Goal: Answer question/provide support: Answer question/provide support

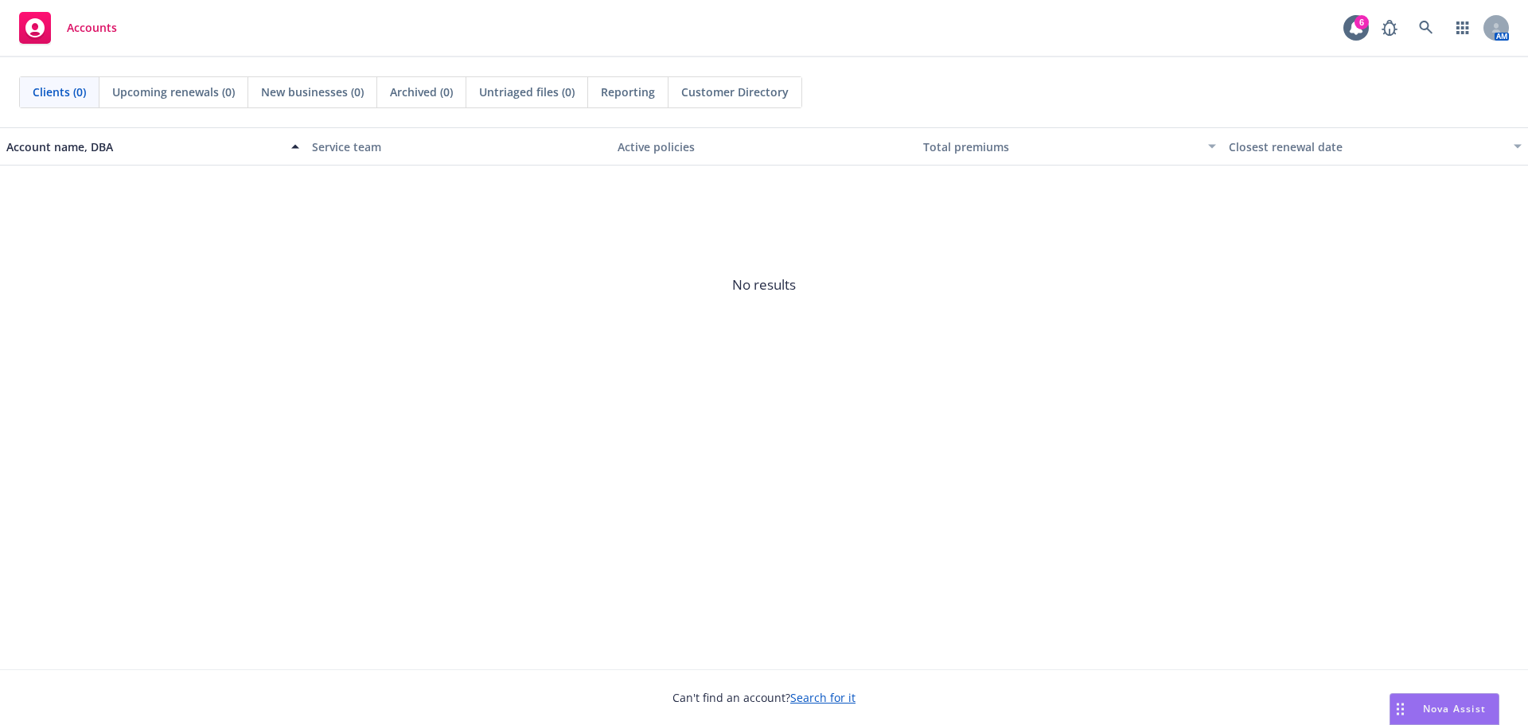
click at [1398, 705] on rect "Drag to move" at bounding box center [1398, 705] width 2 height 2
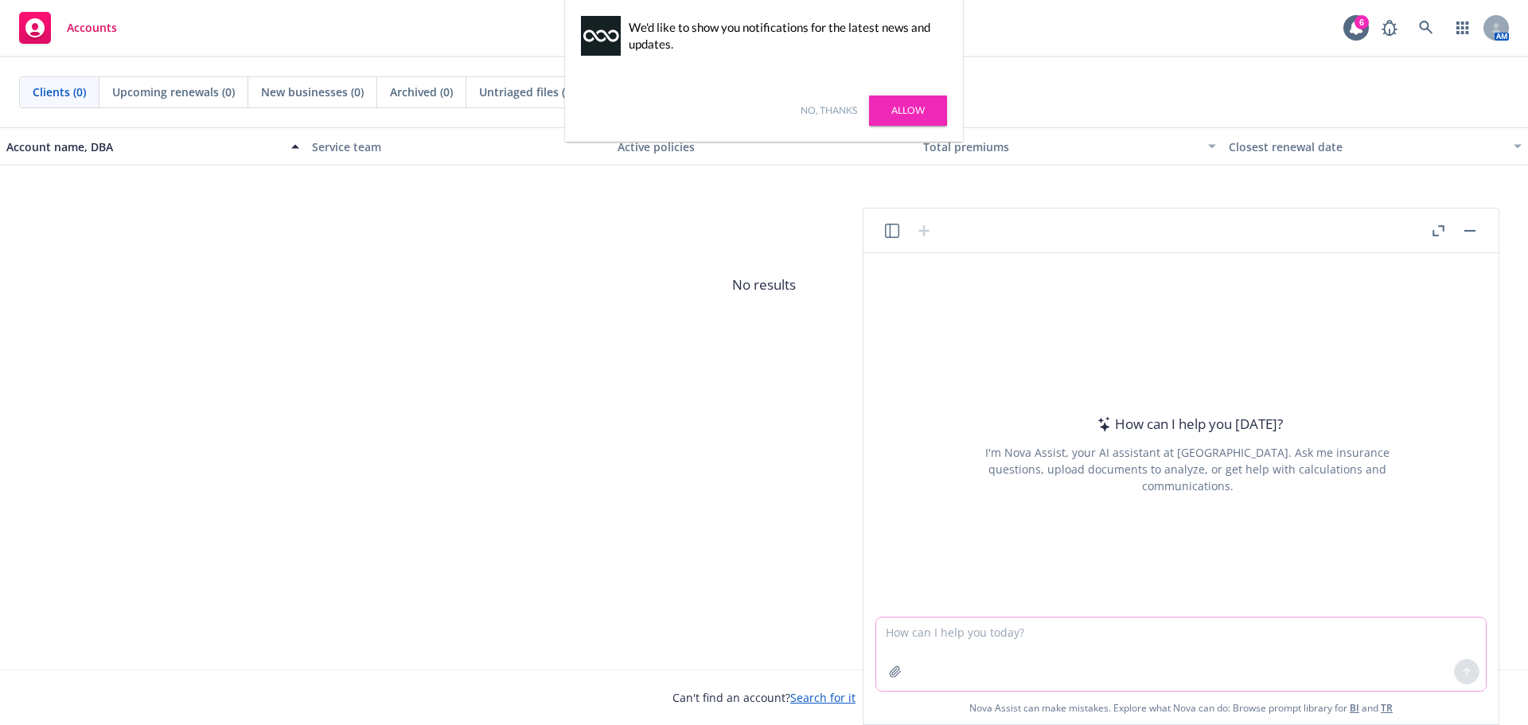
click at [1021, 642] on textarea at bounding box center [1181, 654] width 610 height 73
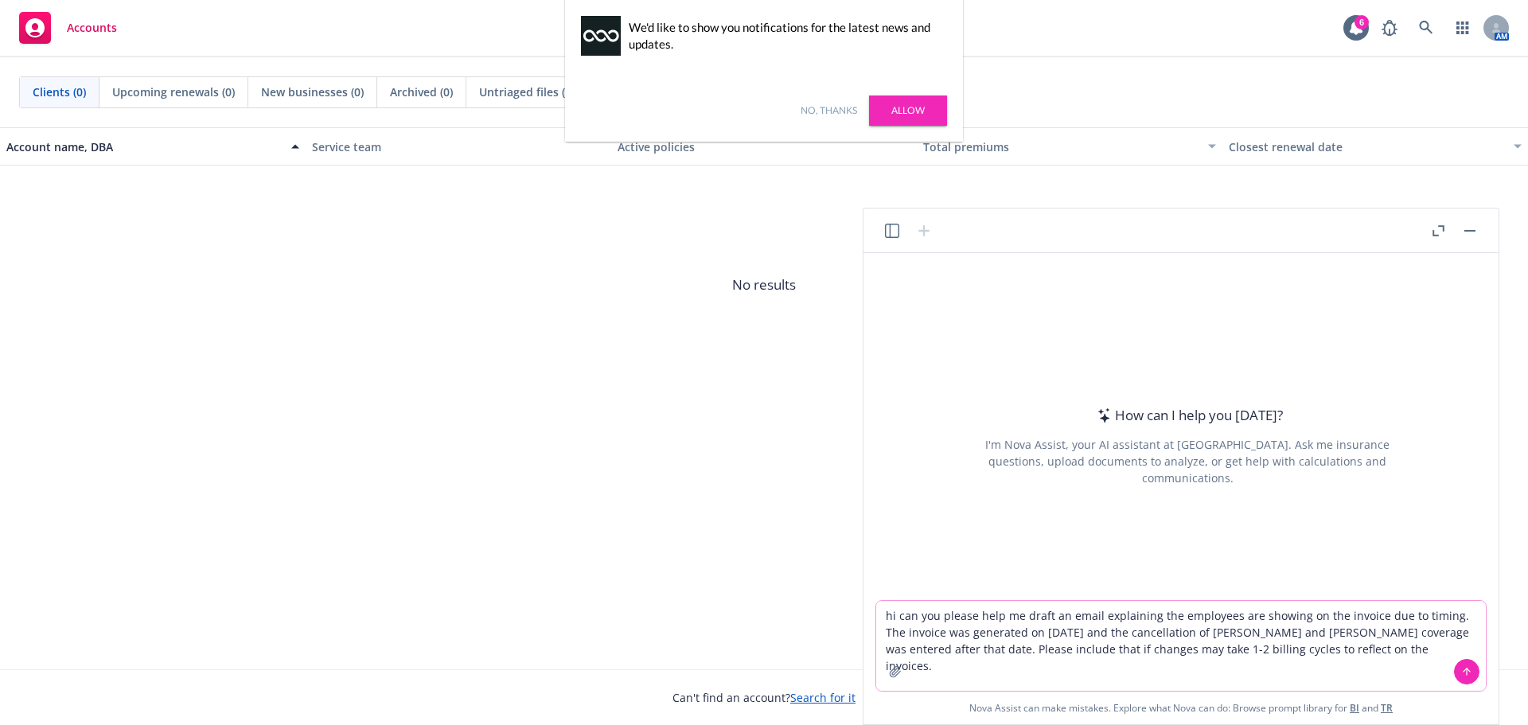
type textarea "hi can you please help me draft an email explaining the employees are showing o…"
click at [1459, 675] on button at bounding box center [1466, 671] width 25 height 25
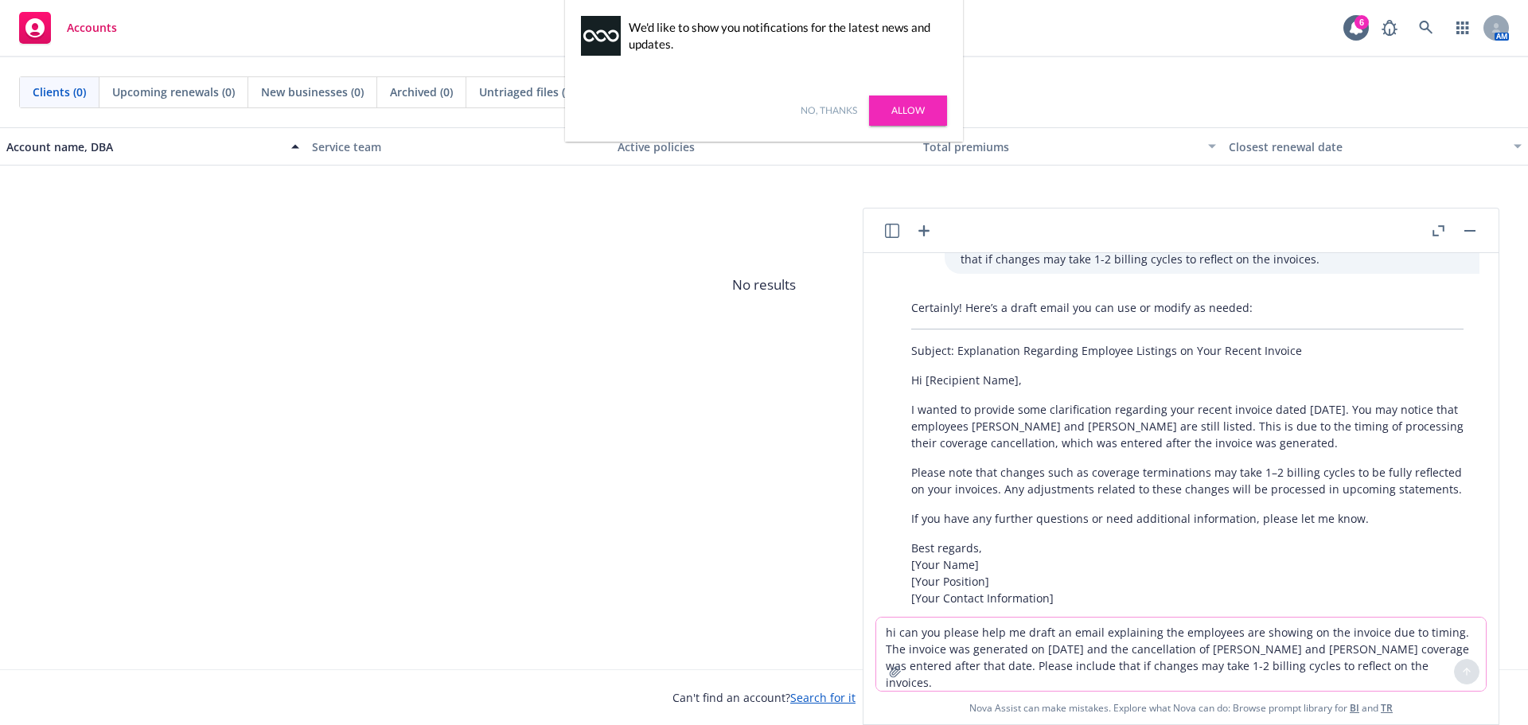
scroll to position [106, 0]
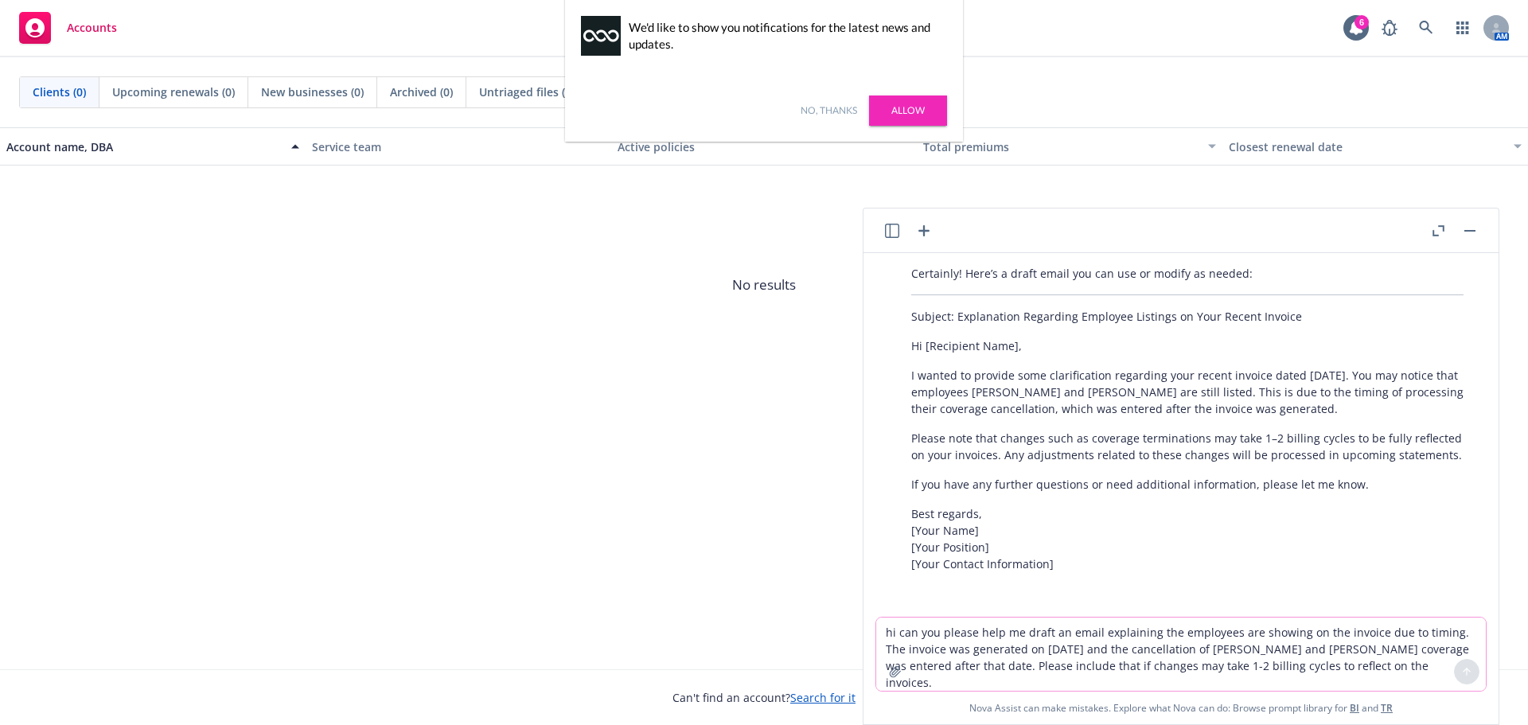
click at [1074, 651] on textarea "hi can you please help me draft an email explaining the employees are showing o…" at bounding box center [1181, 654] width 610 height 73
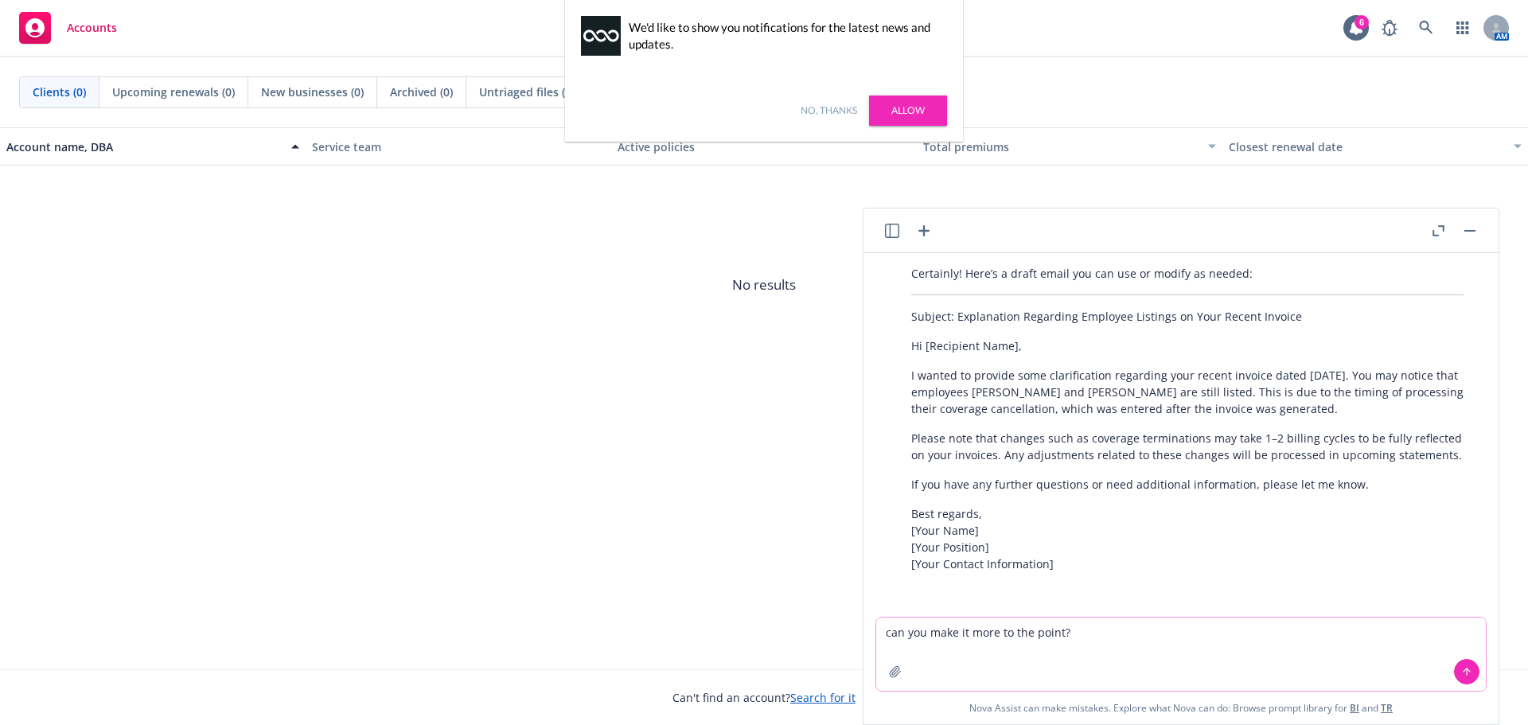
type textarea "can you make it more to the point?"
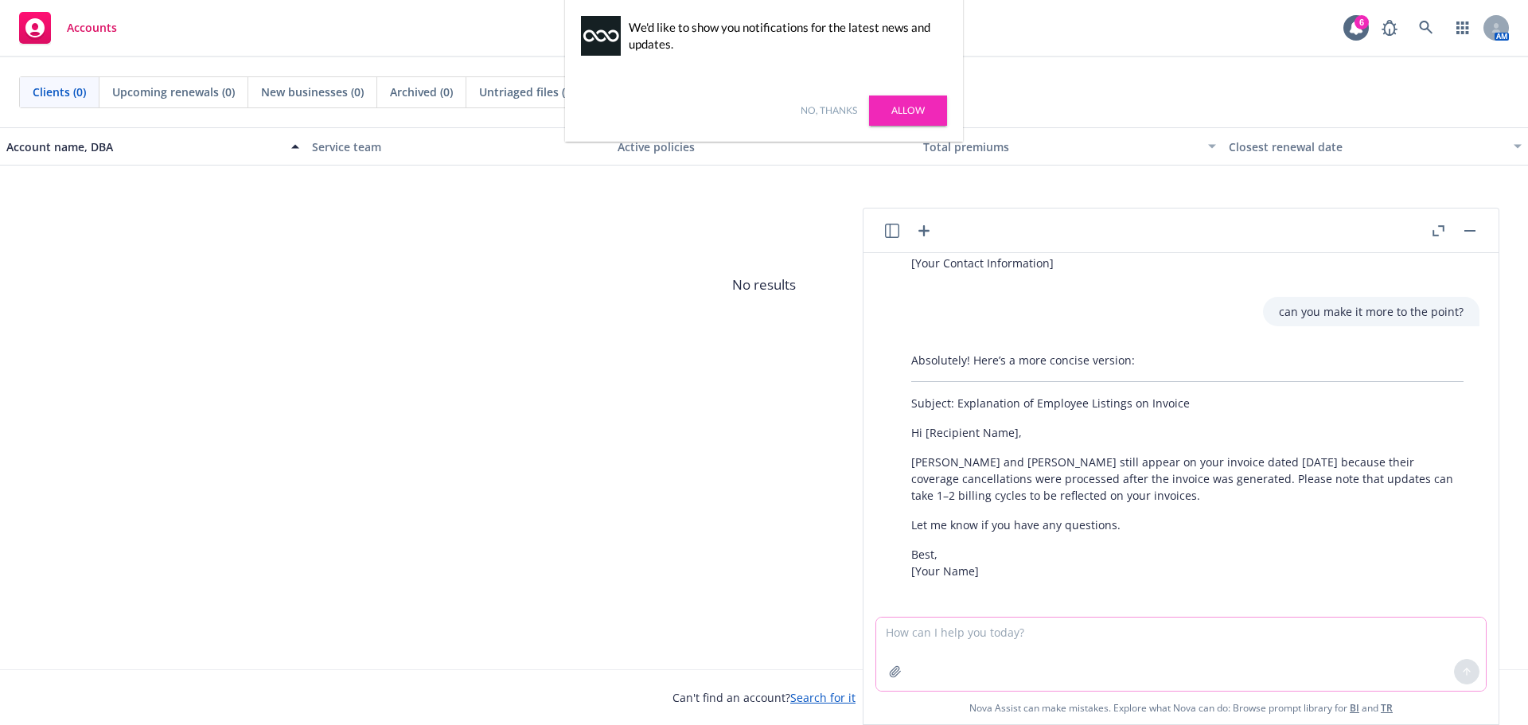
scroll to position [406, 0]
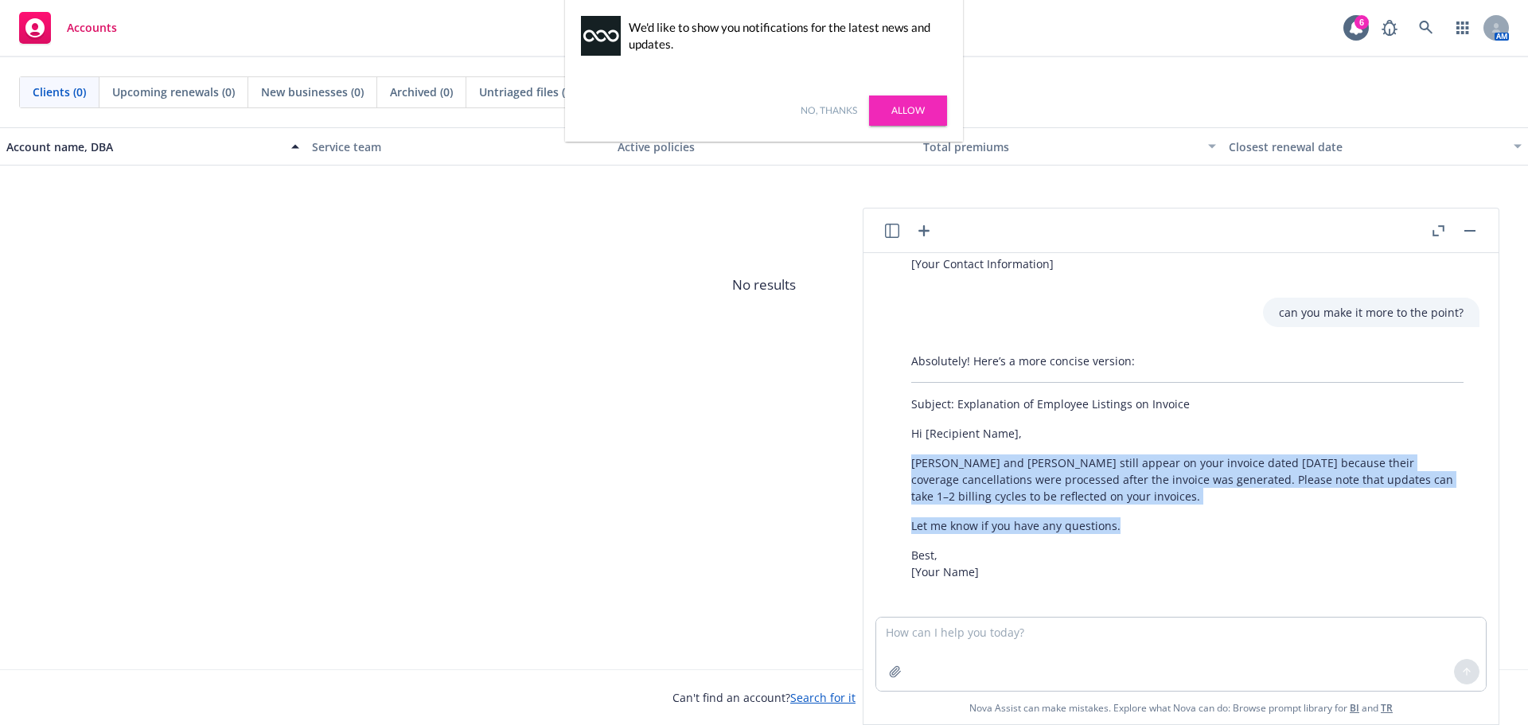
drag, startPoint x: 911, startPoint y: 461, endPoint x: 1129, endPoint y: 531, distance: 229.0
click at [1129, 531] on div "Absolutely! Here’s a more concise version: Subject: Explanation of Employee Lis…" at bounding box center [1187, 466] width 584 height 240
copy div "[PERSON_NAME] and [PERSON_NAME] still appear on your invoice dated [DATE] becau…"
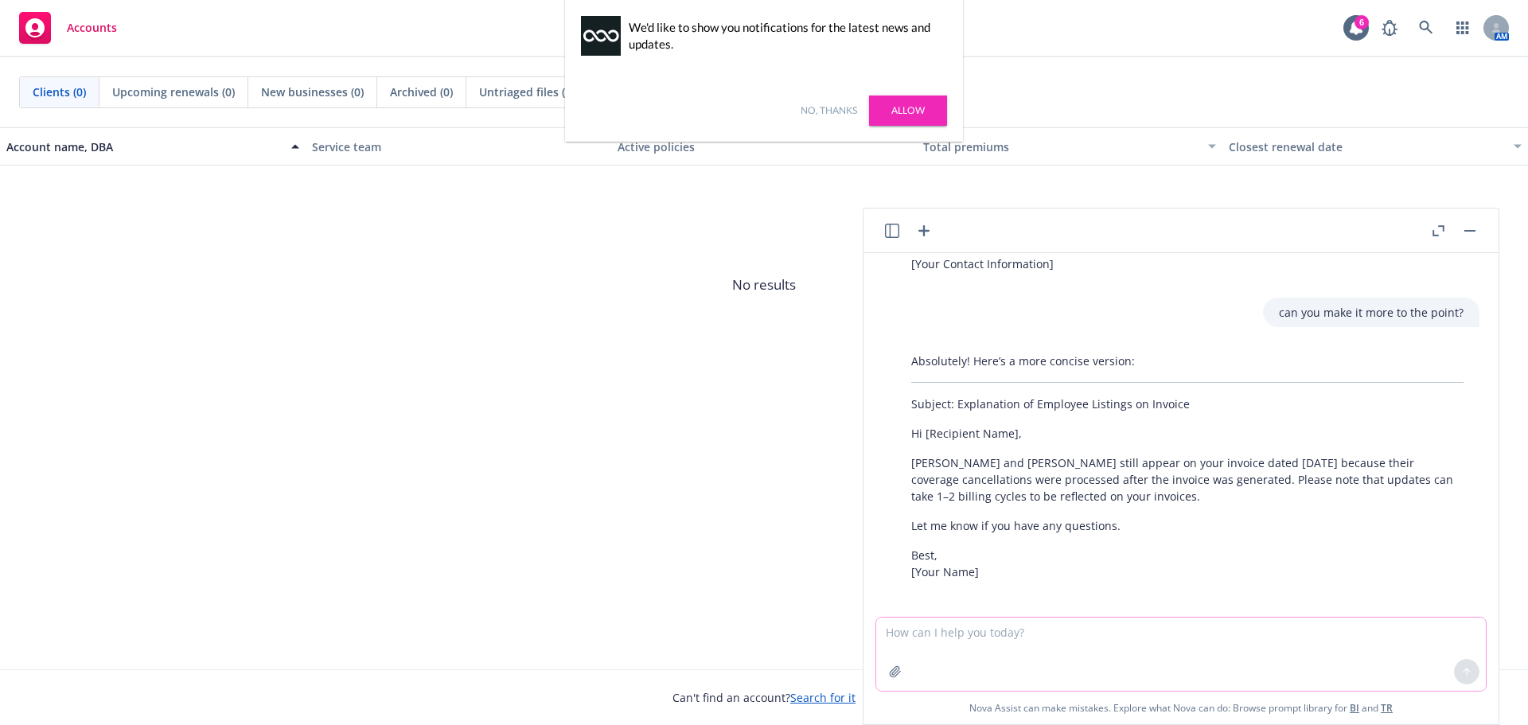
click at [928, 653] on textarea at bounding box center [1181, 654] width 610 height 73
type textarea "can you add that they should reach out if they don't see the change after 2 bil…"
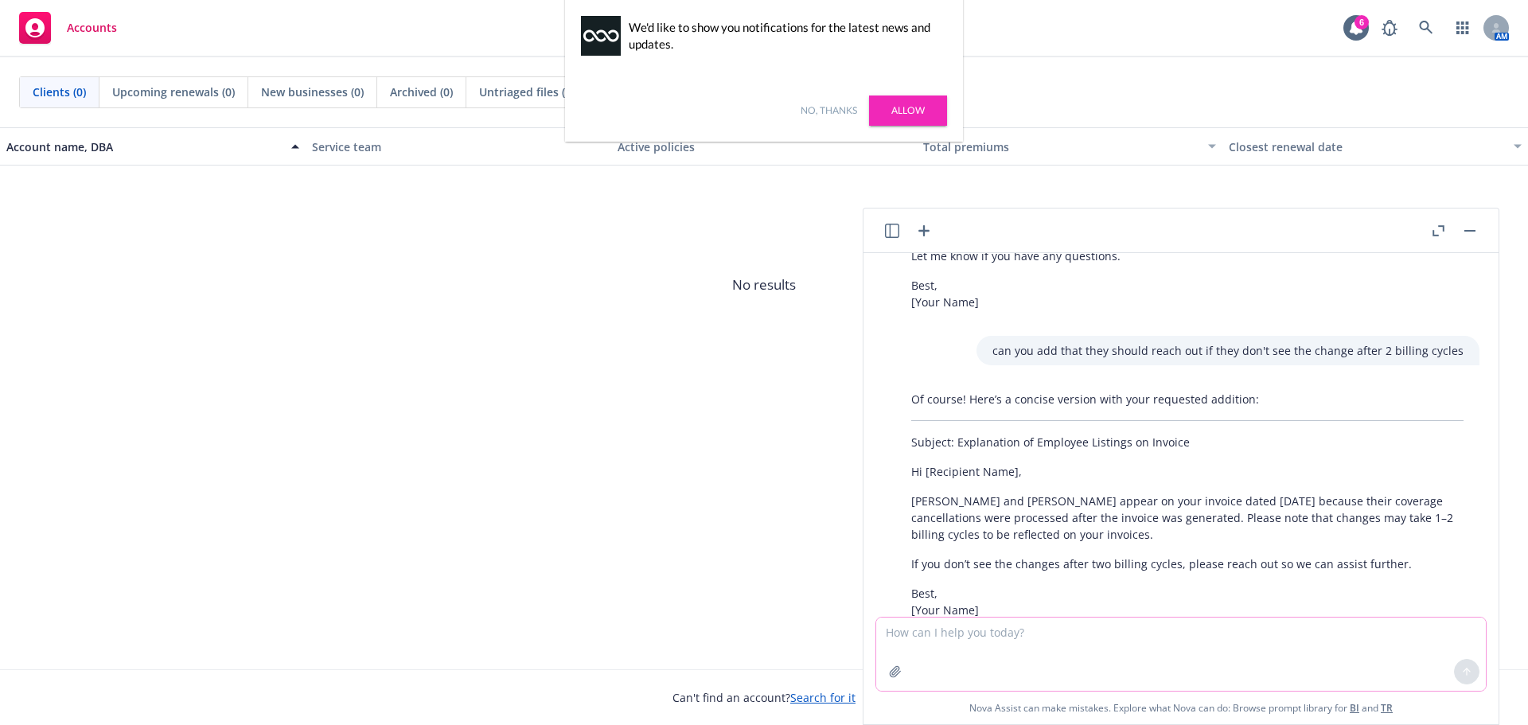
scroll to position [722, 0]
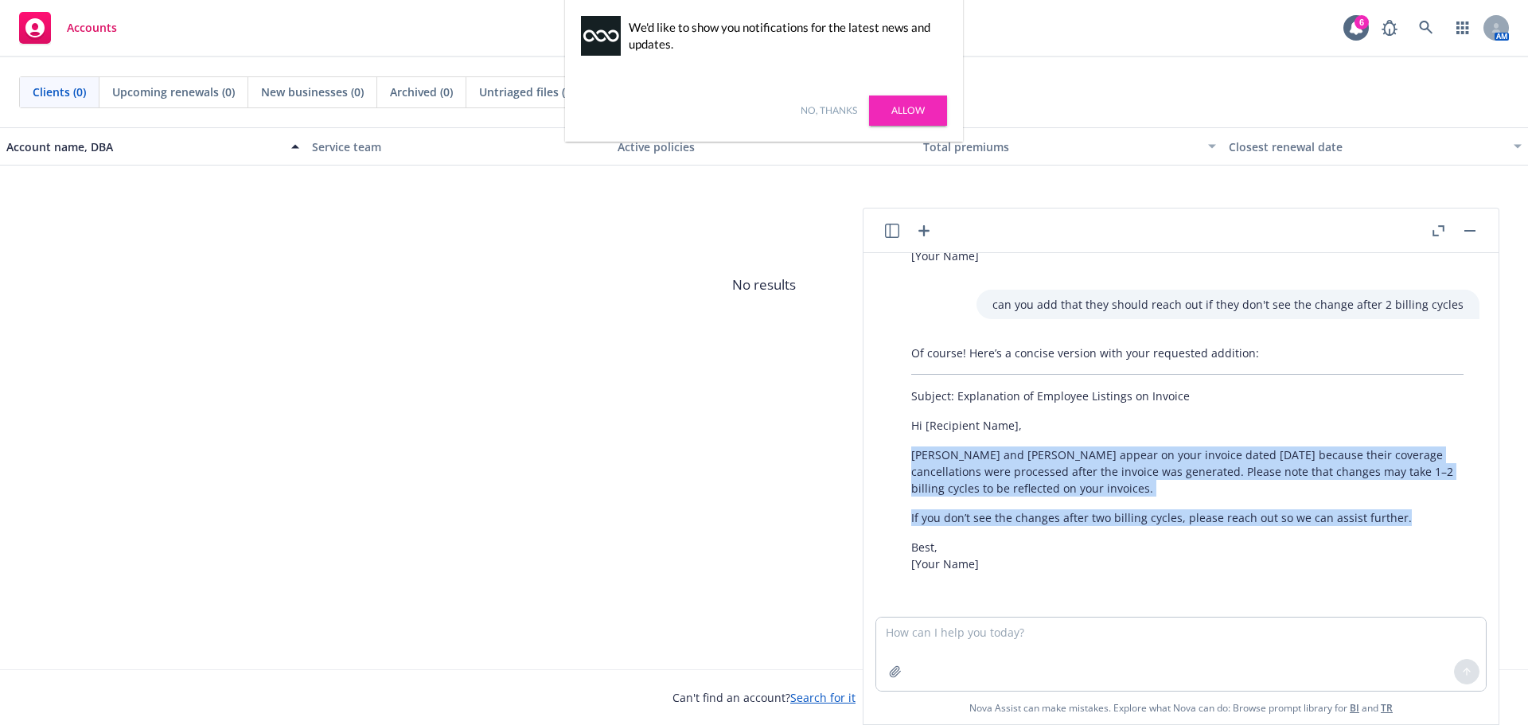
drag, startPoint x: 1405, startPoint y: 521, endPoint x: 887, endPoint y: 448, distance: 523.2
click at [887, 448] on div "Of course! Here’s a concise version with your requested addition: Subject: Expl…" at bounding box center [1188, 458] width 610 height 240
copy div "[PERSON_NAME] and [PERSON_NAME] appear on your invoice dated [DATE] because the…"
click at [908, 117] on link "Allow" at bounding box center [908, 111] width 78 height 30
